Goal: Task Accomplishment & Management: Use online tool/utility

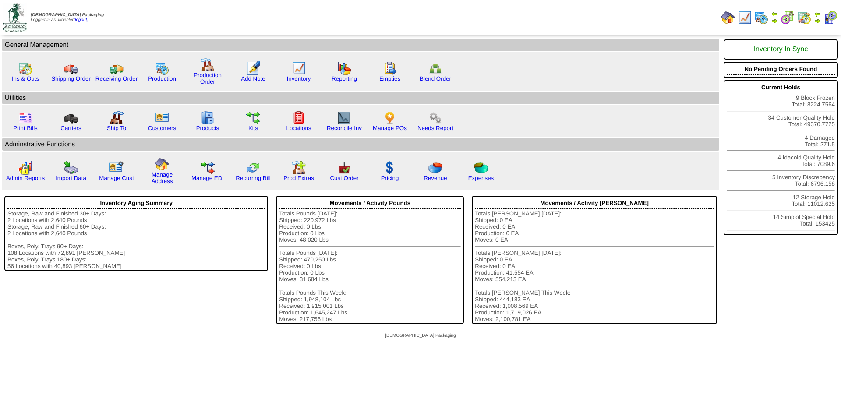
click at [829, 17] on img at bounding box center [831, 18] width 14 height 14
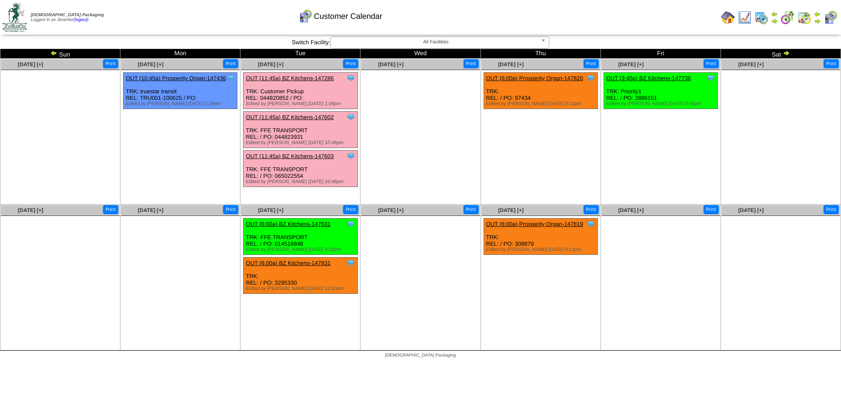
click at [819, 19] on img at bounding box center [817, 21] width 7 height 7
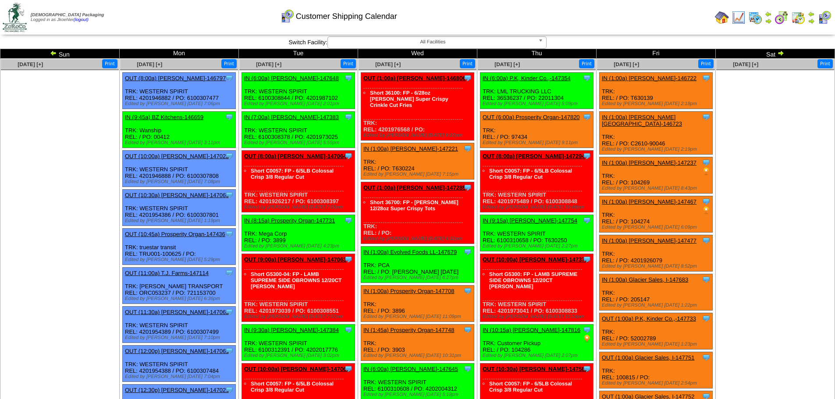
click at [52, 54] on img at bounding box center [53, 53] width 7 height 7
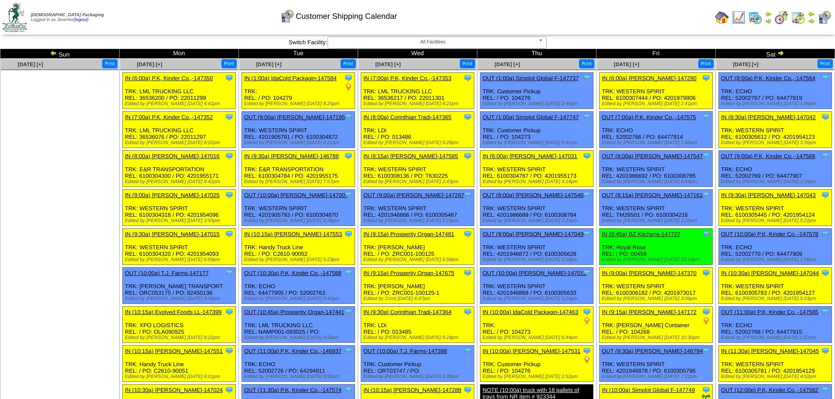
click at [822, 20] on img at bounding box center [824, 18] width 14 height 14
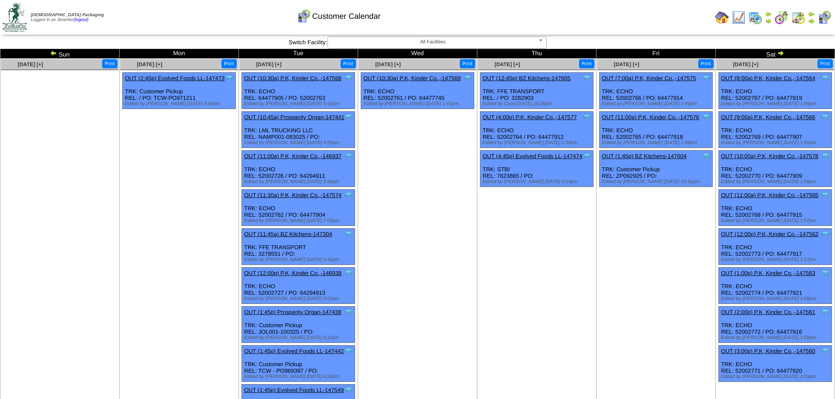
click at [782, 51] on img at bounding box center [780, 53] width 7 height 7
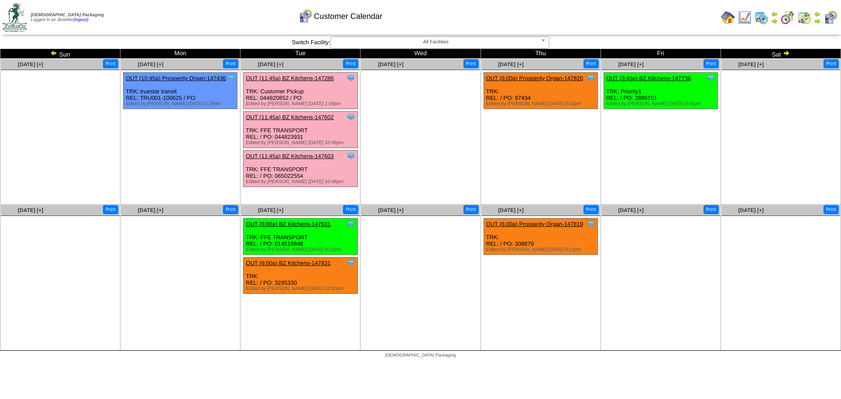
click at [817, 16] on img at bounding box center [817, 14] width 7 height 7
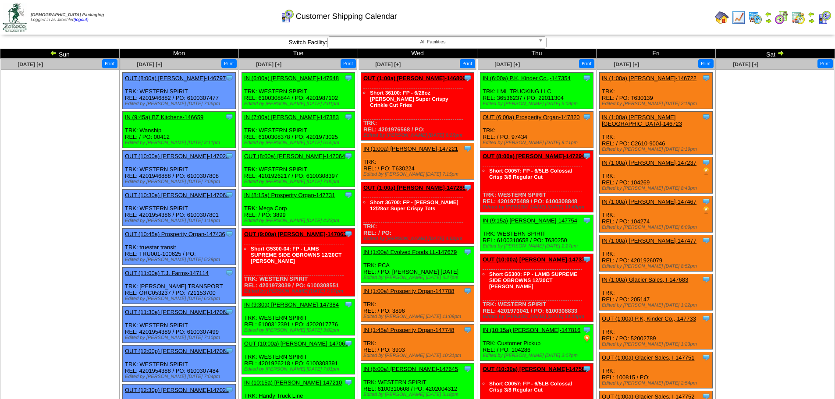
click at [53, 53] on img at bounding box center [53, 53] width 7 height 7
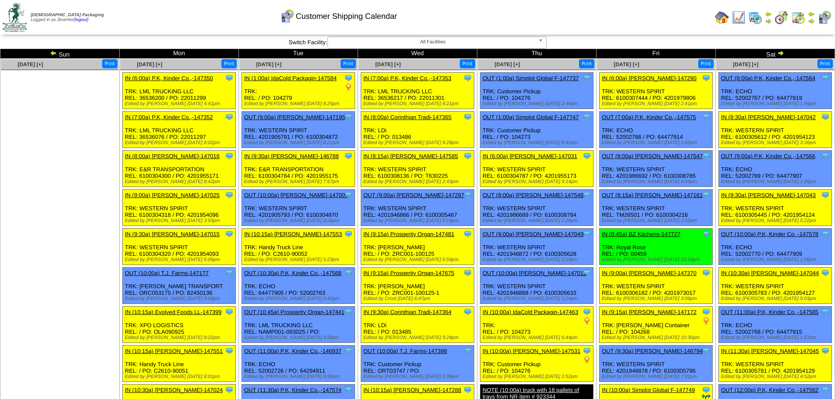
click at [780, 51] on img at bounding box center [780, 53] width 7 height 7
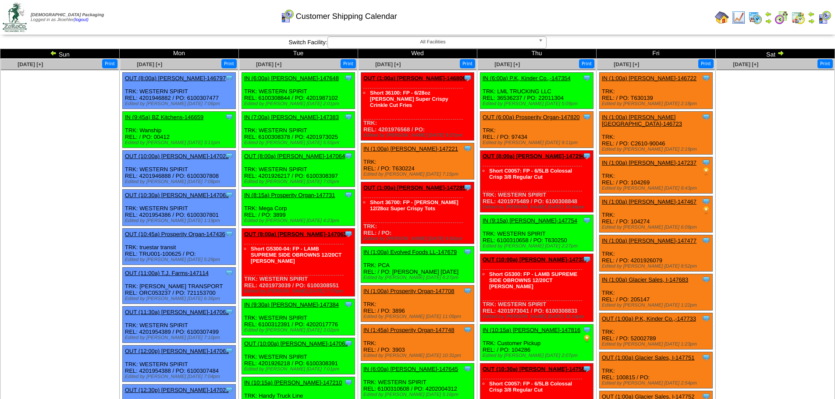
click at [825, 18] on img at bounding box center [824, 18] width 14 height 14
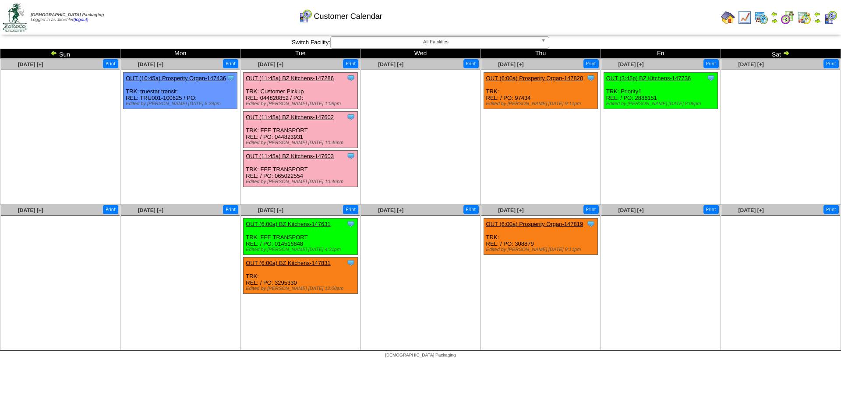
click at [545, 40] on b at bounding box center [545, 42] width 8 height 11
click at [729, 15] on img at bounding box center [728, 18] width 14 height 14
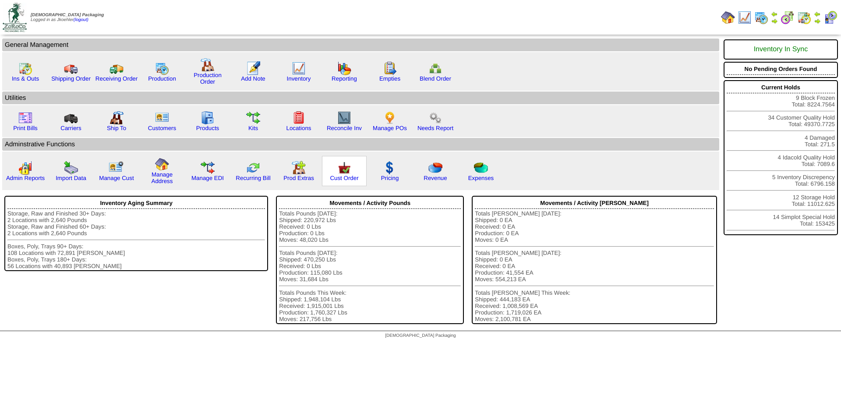
click at [347, 171] on img at bounding box center [344, 168] width 14 height 14
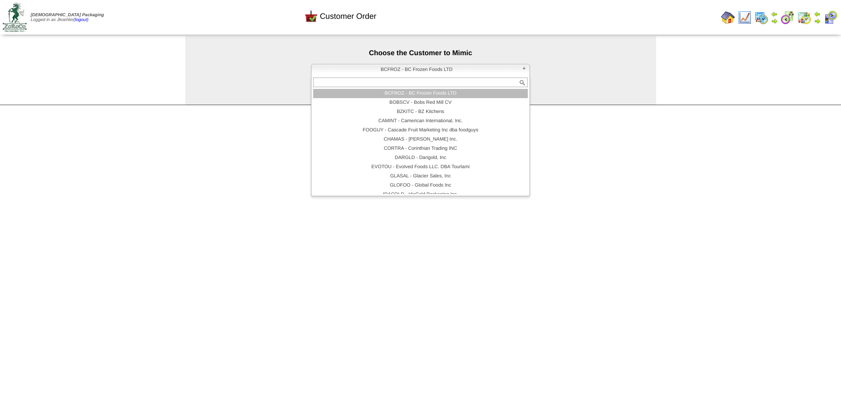
click at [440, 71] on span "BCFROZ - BC Frozen Foods LTD" at bounding box center [416, 69] width 203 height 11
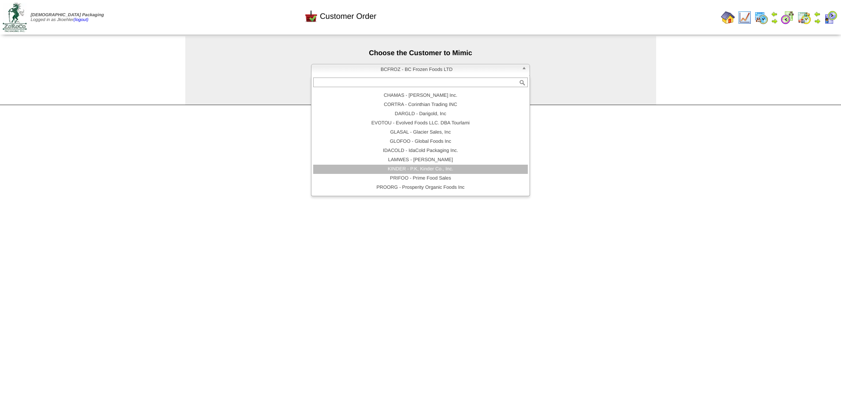
scroll to position [70, 0]
click at [407, 171] on li "JRSIMP - Simplot Global Food, LLC" at bounding box center [420, 170] width 215 height 9
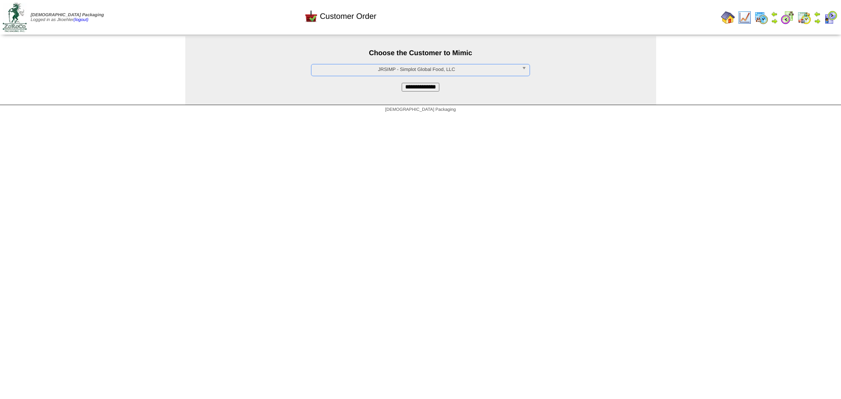
click at [433, 89] on input "**********" at bounding box center [421, 87] width 38 height 9
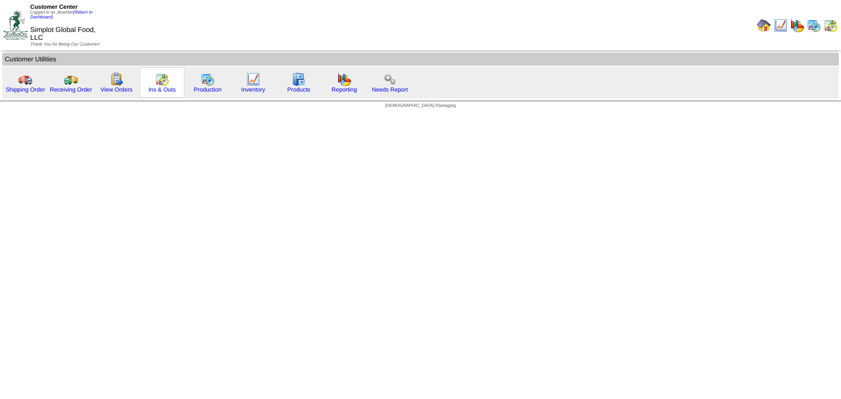
click at [161, 79] on img at bounding box center [162, 79] width 14 height 14
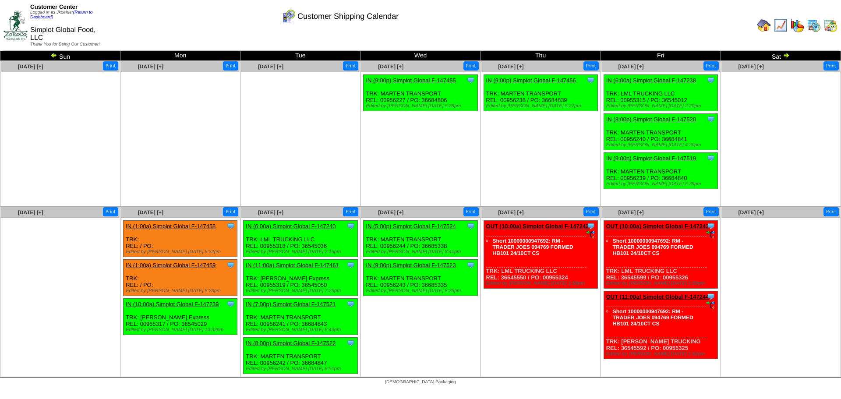
click at [54, 54] on img at bounding box center [53, 55] width 7 height 7
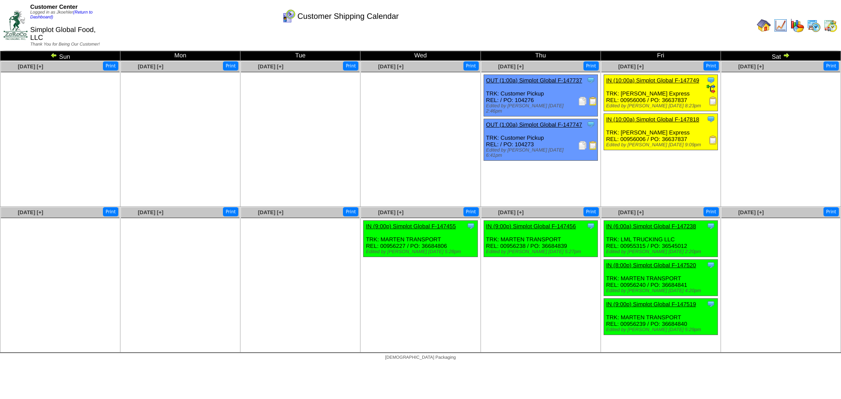
click at [53, 53] on div "Customer Center Logged in as Jkoehler (Return to Dashboard) Simplot Global Food…" at bounding box center [420, 27] width 841 height 54
click at [53, 57] on img at bounding box center [53, 55] width 7 height 7
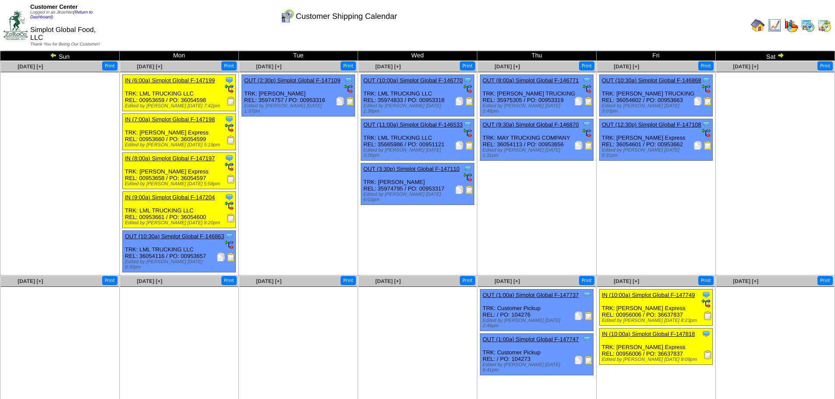
click at [54, 54] on img at bounding box center [53, 55] width 7 height 7
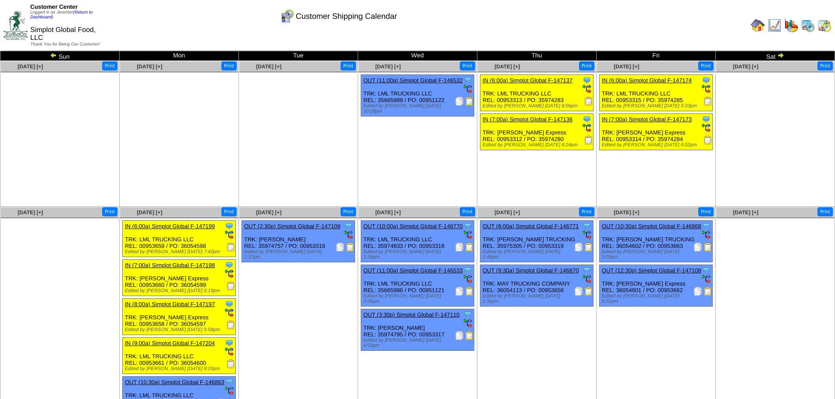
click at [782, 56] on img at bounding box center [780, 55] width 7 height 7
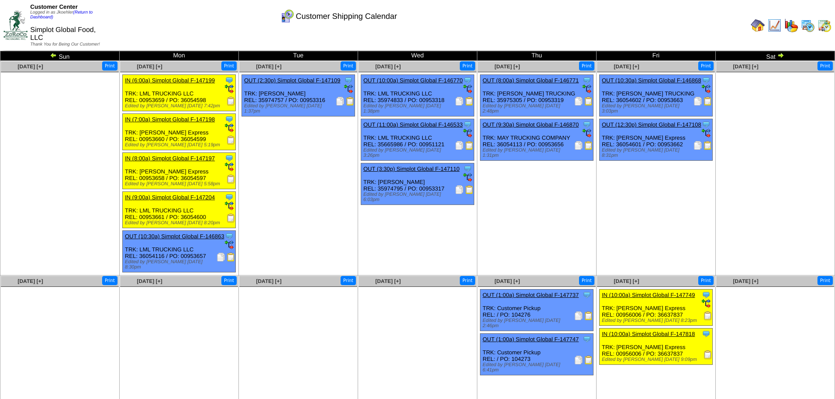
click at [781, 56] on img at bounding box center [780, 55] width 7 height 7
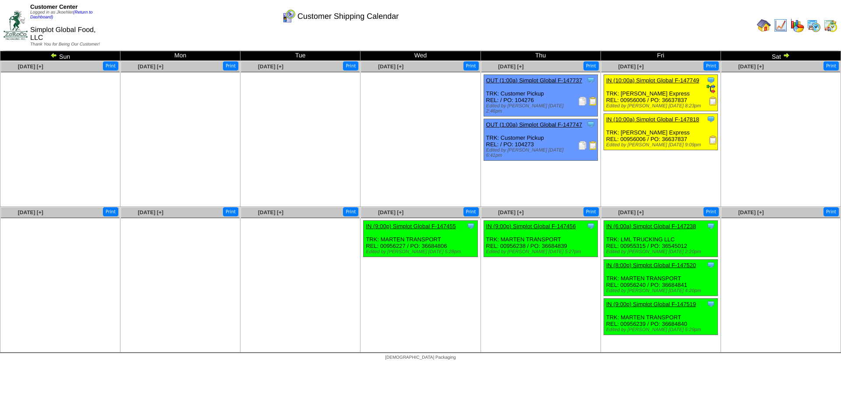
click at [786, 53] on div "Customer Center Logged in as Jkoehler (Return to Dashboard) Simplot Global Food…" at bounding box center [420, 27] width 841 height 54
click at [789, 56] on img at bounding box center [786, 55] width 7 height 7
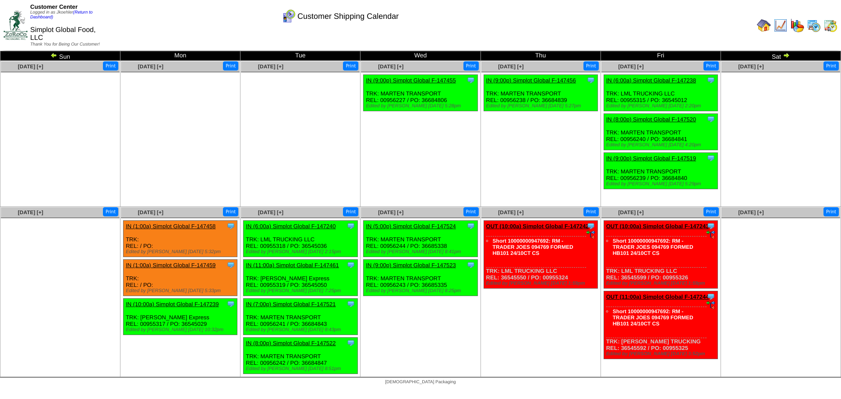
click at [764, 28] on img at bounding box center [764, 25] width 14 height 14
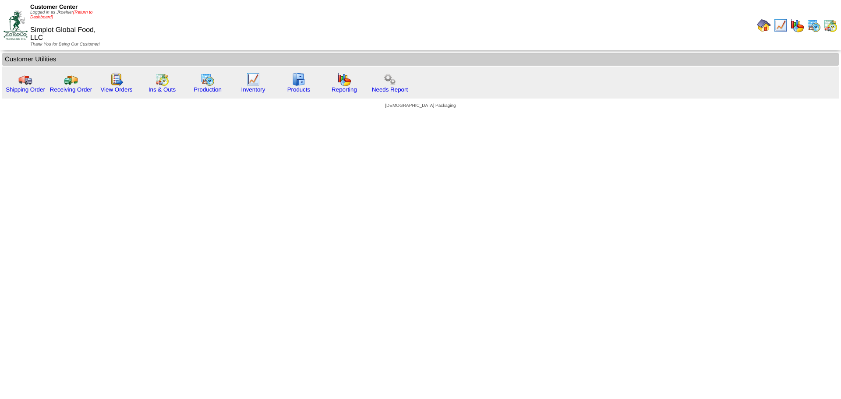
click at [85, 13] on link "(Return to Dashboard)" at bounding box center [61, 15] width 62 height 10
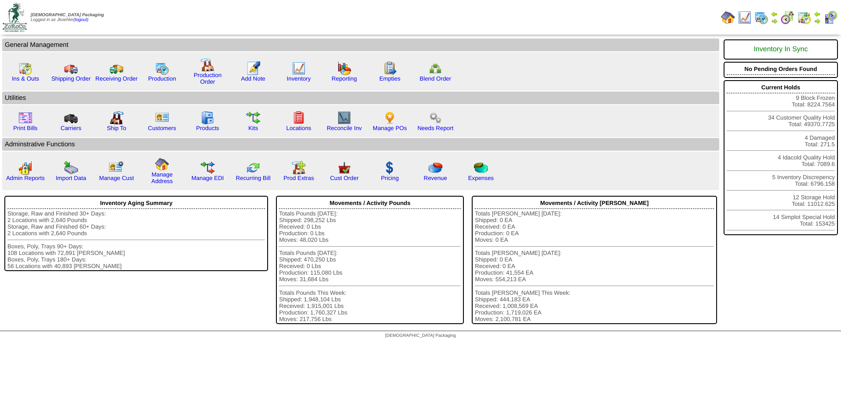
click at [818, 18] on img at bounding box center [817, 21] width 7 height 7
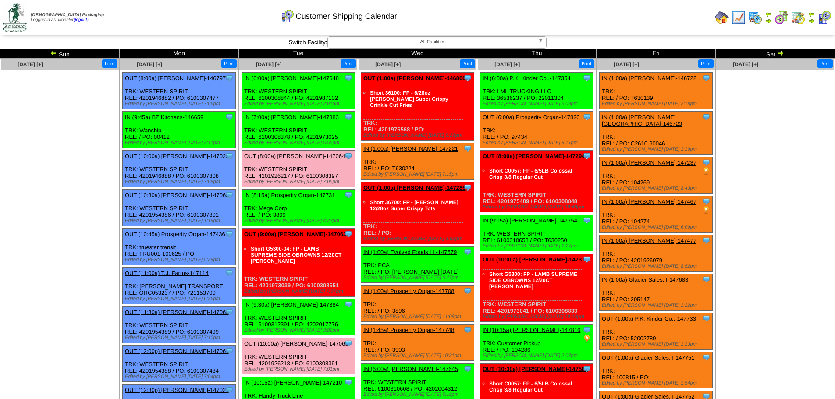
click at [54, 49] on td "Sun" at bounding box center [59, 54] width 119 height 10
click at [53, 50] on img at bounding box center [53, 53] width 7 height 7
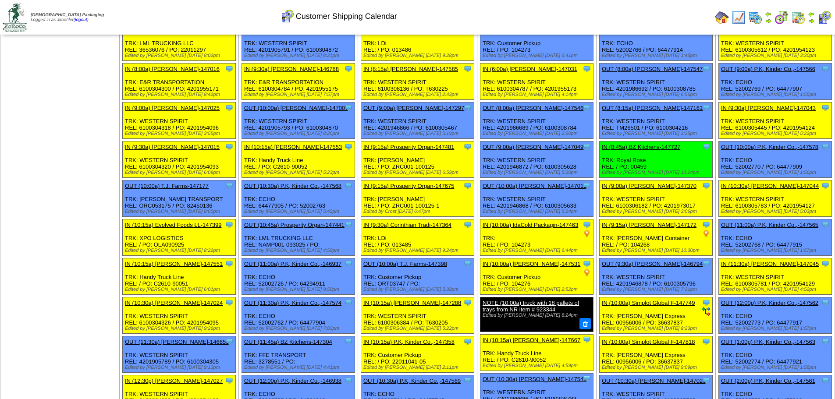
scroll to position [88, 0]
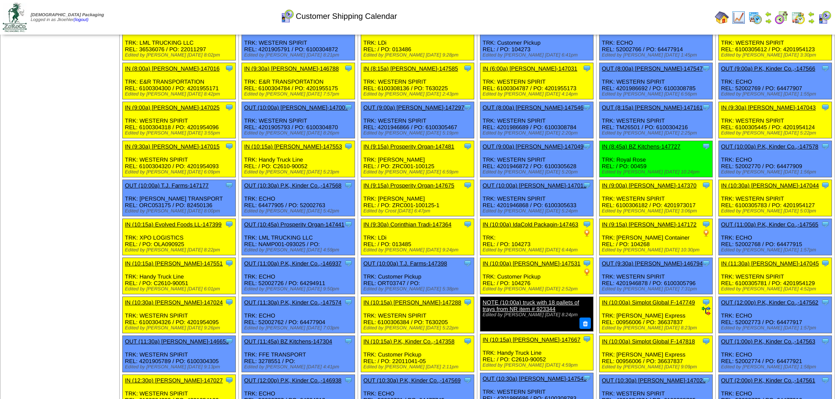
click at [649, 304] on link "IN (10:00a) Simplot Global F-147749" at bounding box center [647, 302] width 93 height 7
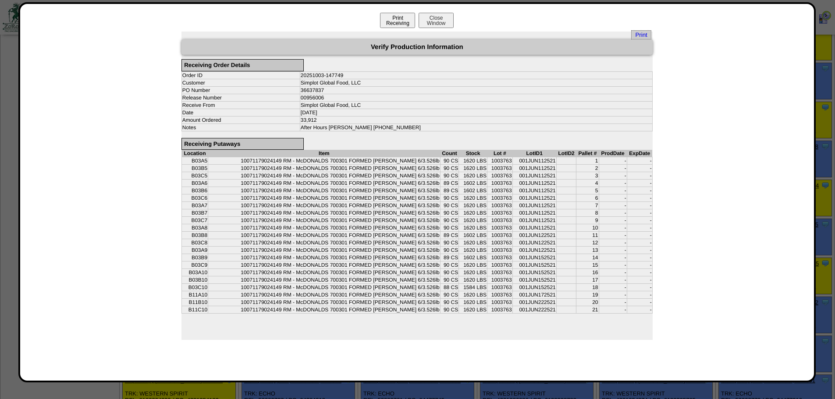
click at [393, 20] on button "Print Receiving" at bounding box center [397, 20] width 35 height 15
click at [444, 20] on button "Close Window" at bounding box center [435, 20] width 35 height 15
